Goal: Find specific page/section

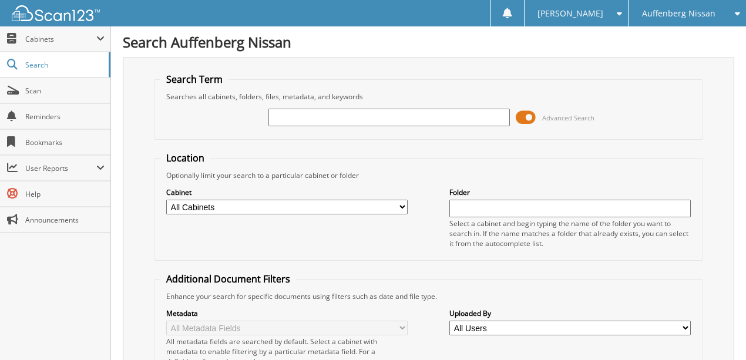
click at [317, 116] on input "text" at bounding box center [388, 118] width 241 height 18
type input "725258"
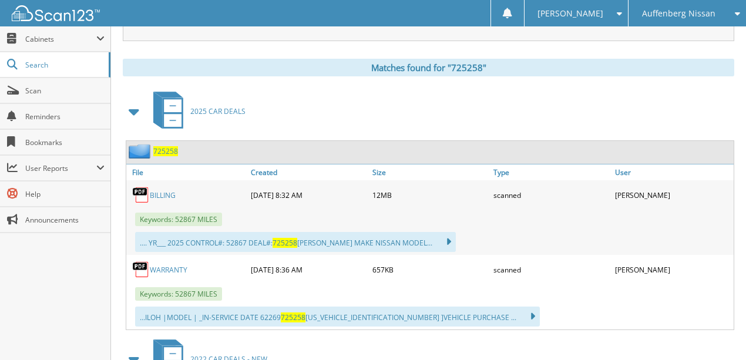
scroll to position [470, 0]
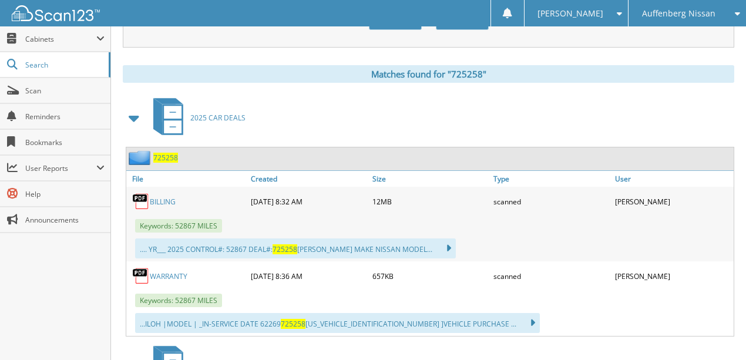
click at [157, 197] on link "BILLING" at bounding box center [163, 202] width 26 height 10
